Goal: Task Accomplishment & Management: Complete application form

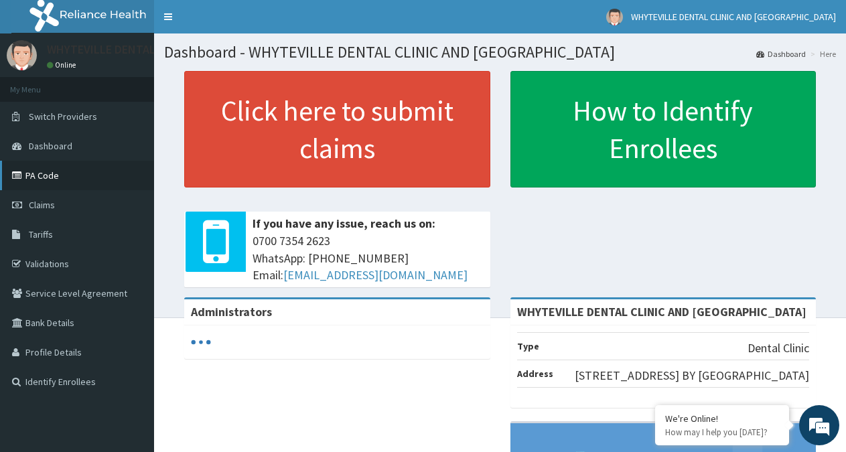
click at [42, 167] on link "PA Code" at bounding box center [77, 175] width 154 height 29
drag, startPoint x: 38, startPoint y: 170, endPoint x: 50, endPoint y: 99, distance: 72.1
click at [40, 170] on link "PA Code" at bounding box center [77, 175] width 154 height 29
click at [52, 177] on link "PA Code" at bounding box center [77, 175] width 154 height 29
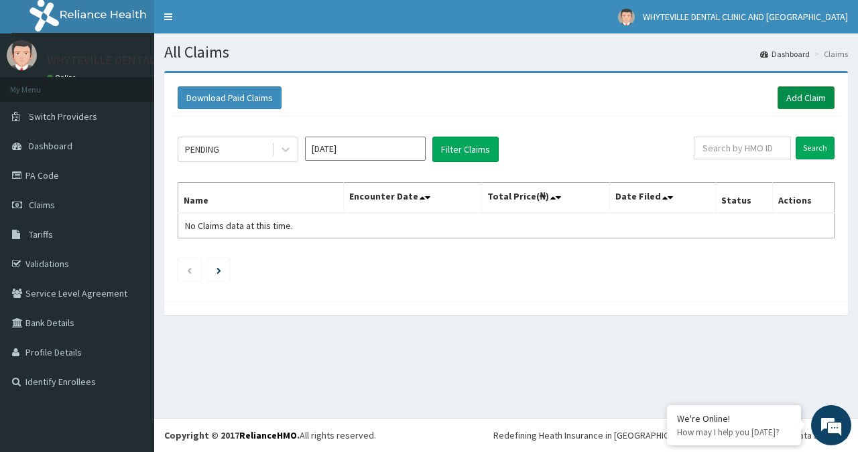
click at [805, 92] on link "Add Claim" at bounding box center [805, 97] width 57 height 23
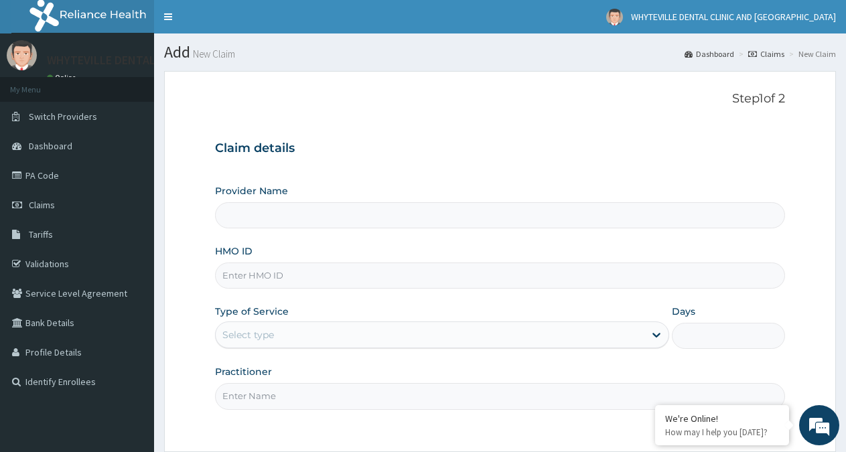
type input "WHYTEVILLE DENTAL CLINIC AND [GEOGRAPHIC_DATA]"
click at [529, 284] on input "HMO ID" at bounding box center [500, 276] width 570 height 26
type input "BEE/10010/A"
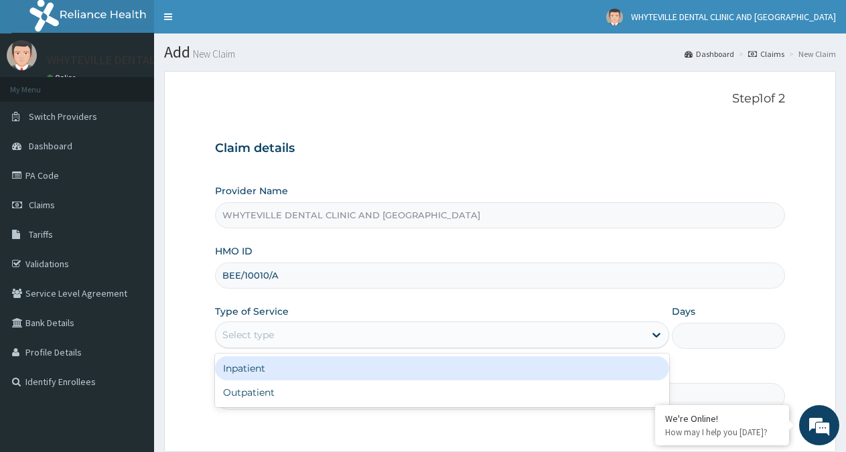
drag, startPoint x: 466, startPoint y: 324, endPoint x: 464, endPoint y: 340, distance: 16.2
click at [466, 324] on div "Select type" at bounding box center [442, 335] width 454 height 27
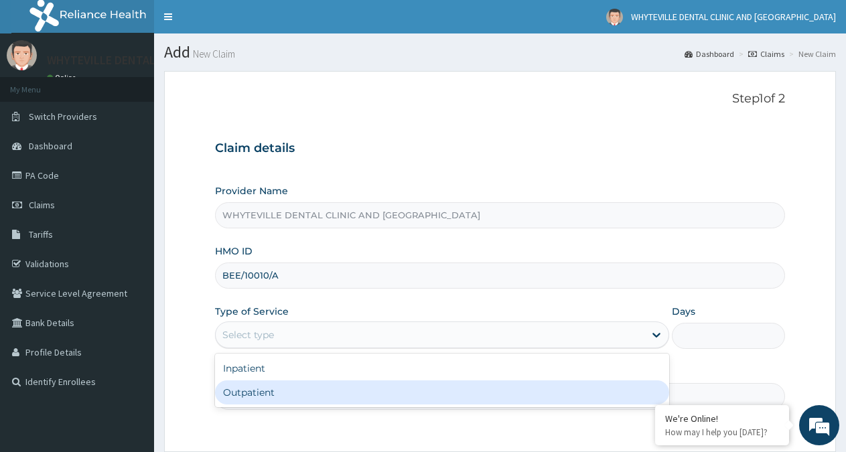
click at [434, 402] on div "Outpatient" at bounding box center [442, 393] width 454 height 24
type input "1"
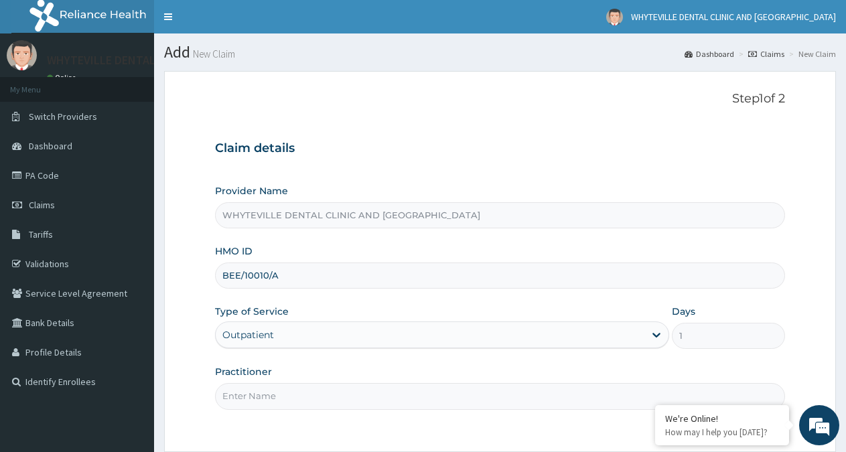
scroll to position [120, 0]
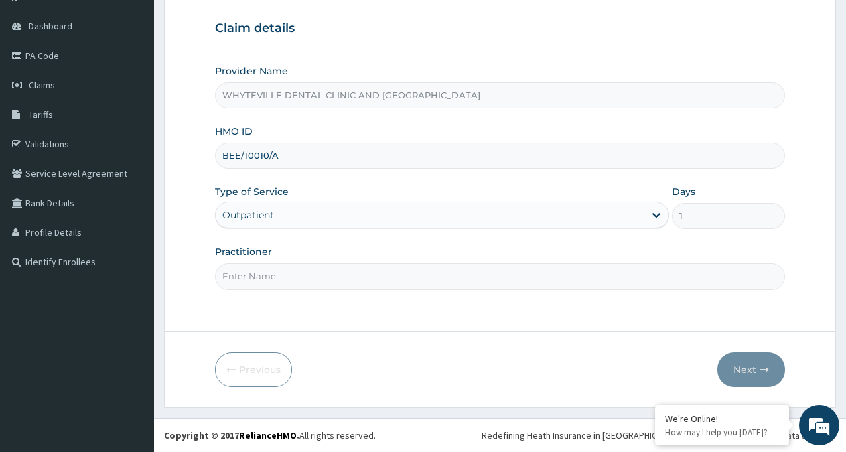
click at [375, 275] on input "Practitioner" at bounding box center [500, 276] width 570 height 26
click at [379, 280] on input "Practitioner" at bounding box center [500, 276] width 570 height 26
type input "OJO WILWON"
click at [732, 360] on button "Next" at bounding box center [752, 369] width 68 height 35
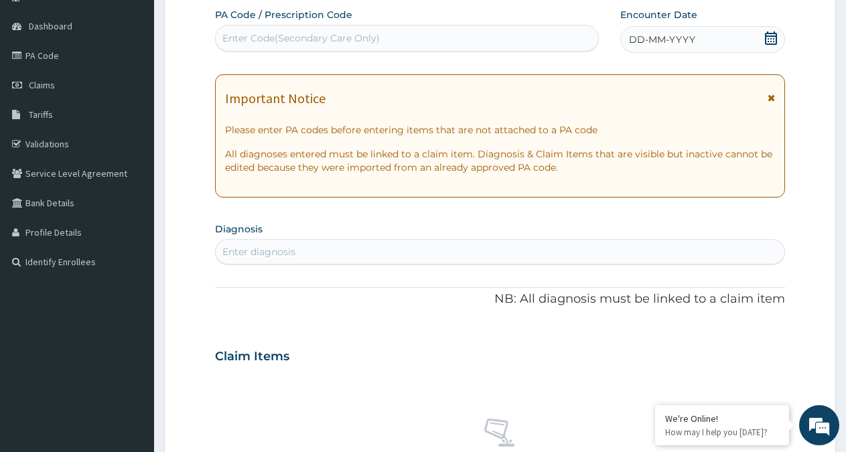
click at [438, 38] on div "Enter Code(Secondary Care Only)" at bounding box center [407, 37] width 383 height 21
type input "PA/B946C3"
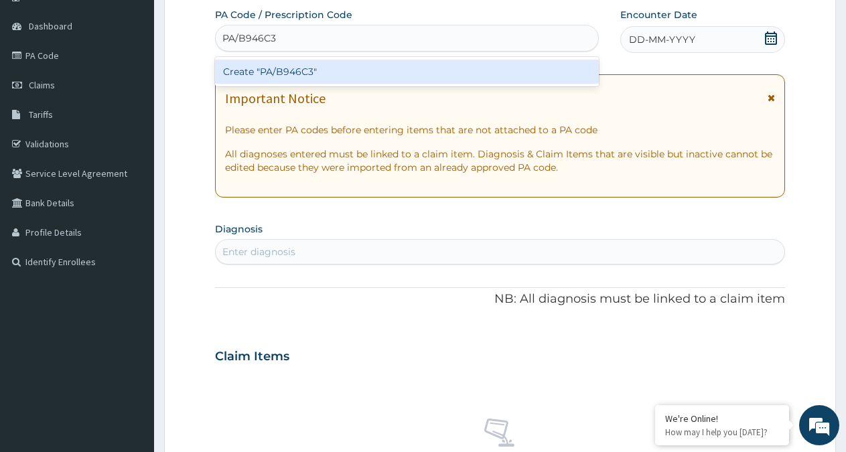
click at [435, 59] on div "Create "PA/B946C3"" at bounding box center [407, 71] width 384 height 29
click at [450, 76] on div "Create "PA/B946C3"" at bounding box center [407, 72] width 384 height 24
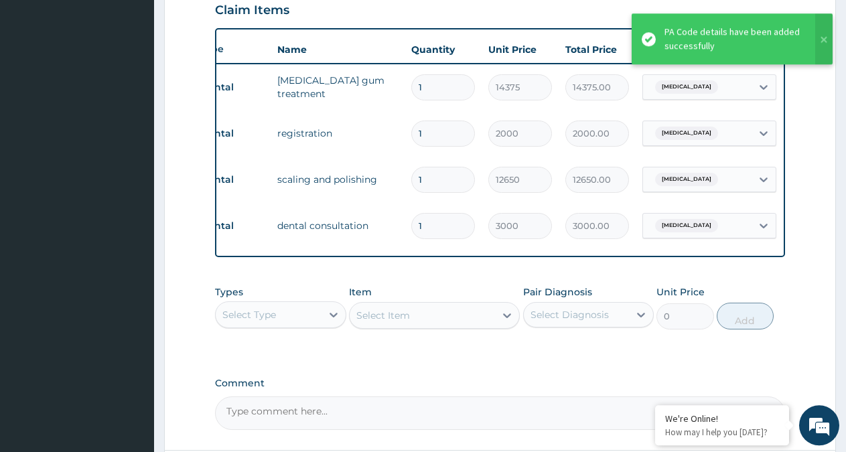
scroll to position [0, 103]
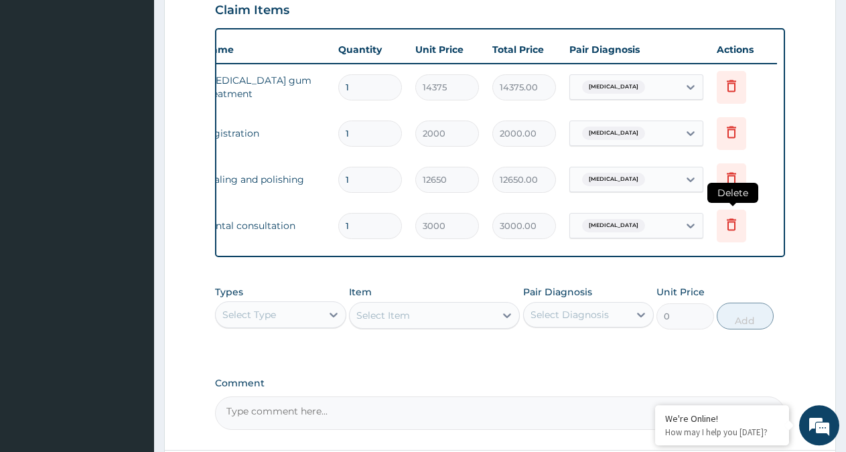
click at [728, 224] on icon at bounding box center [731, 224] width 9 height 12
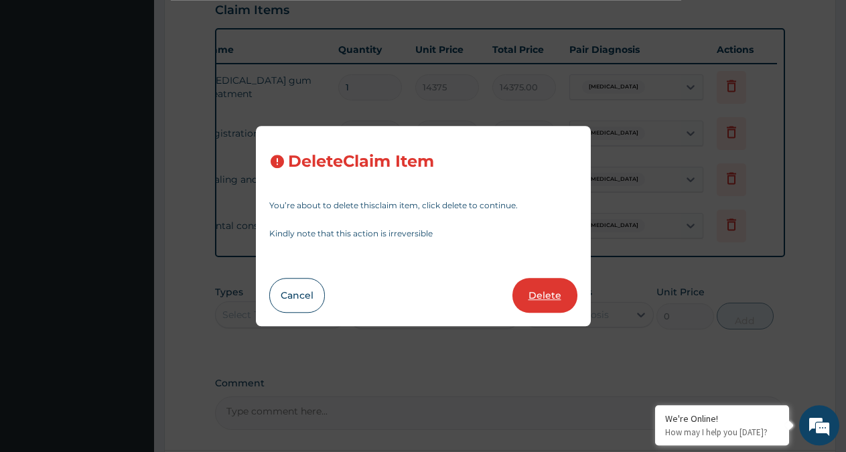
click at [560, 287] on button "Delete" at bounding box center [545, 295] width 65 height 35
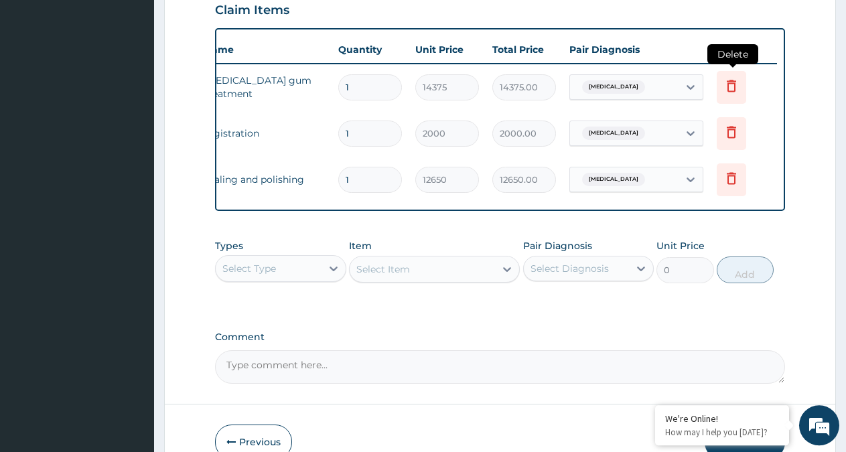
click at [730, 80] on icon at bounding box center [732, 86] width 16 height 16
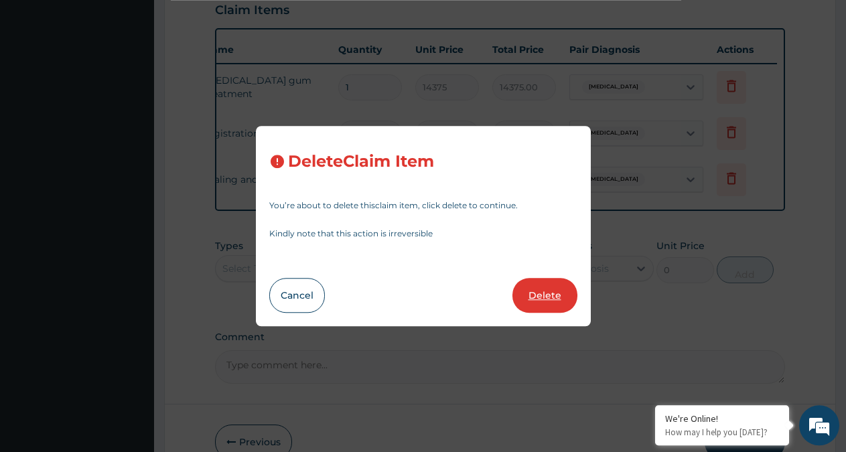
click at [551, 286] on button "Delete" at bounding box center [545, 295] width 65 height 35
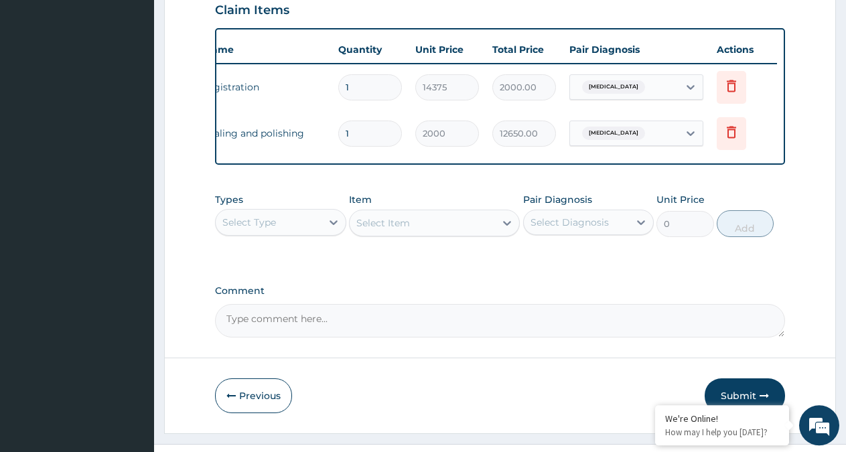
type input "2000"
type input "2000.00"
type input "12650"
type input "12650.00"
click at [734, 94] on icon at bounding box center [731, 87] width 29 height 33
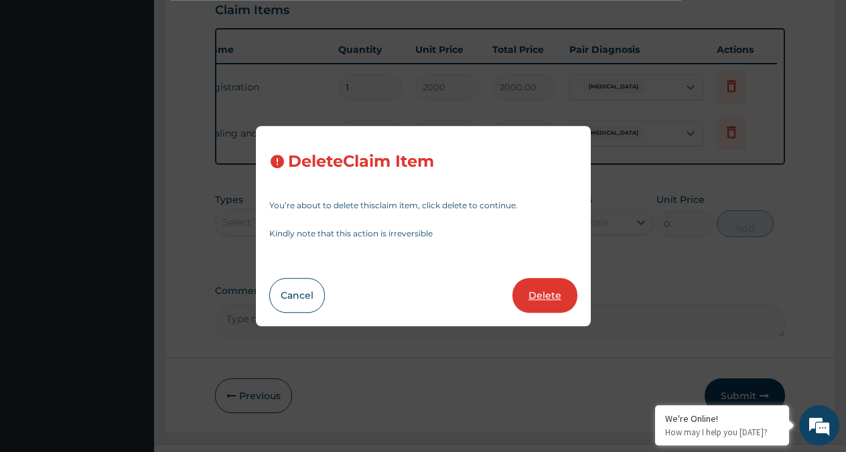
click at [565, 288] on button "Delete" at bounding box center [545, 295] width 65 height 35
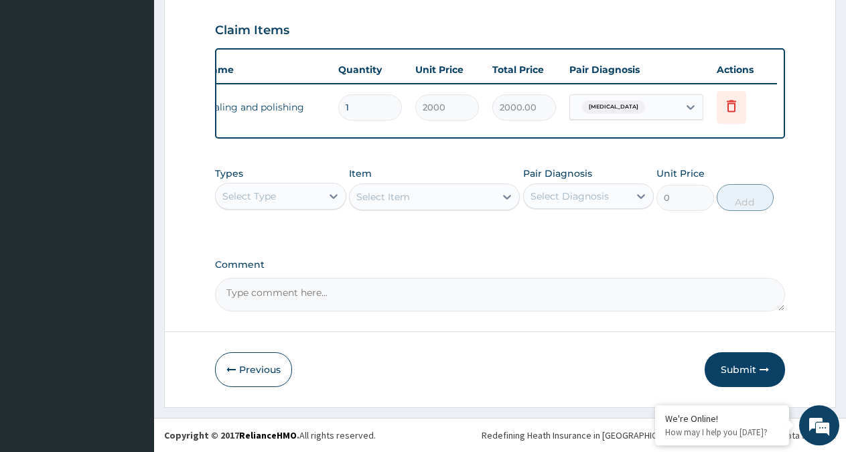
type input "12650"
type input "12650.00"
click at [765, 373] on icon "button" at bounding box center [764, 369] width 9 height 9
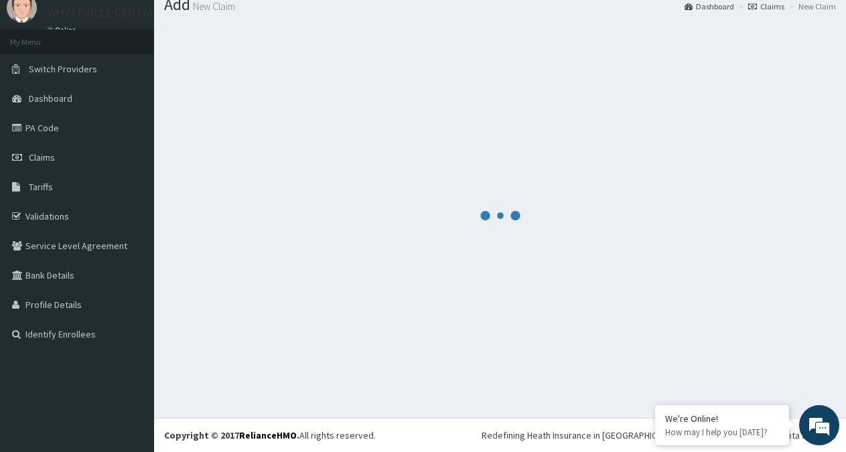
scroll to position [48, 0]
